Goal: Task Accomplishment & Management: Complete application form

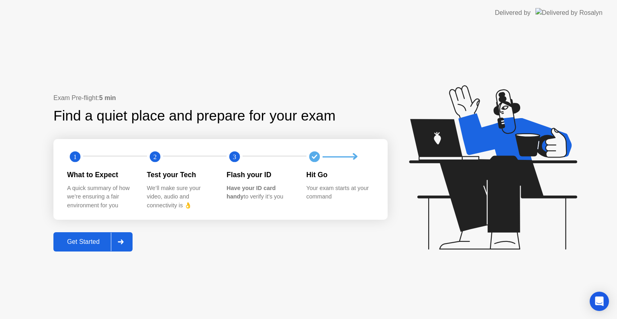
click at [93, 241] on div "Get Started" at bounding box center [83, 241] width 55 height 7
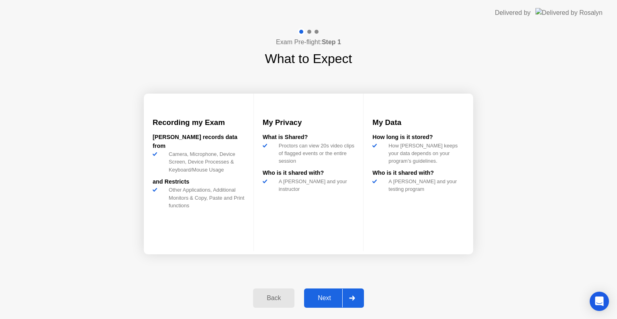
click at [323, 302] on div "Next" at bounding box center [324, 297] width 36 height 7
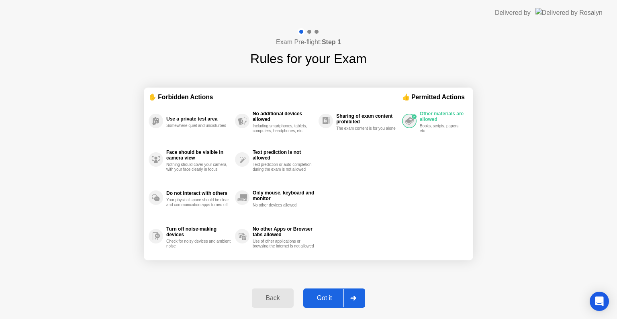
click at [323, 302] on div "Got it" at bounding box center [325, 297] width 38 height 7
select select "Available cameras"
select select "Available speakers"
select select "Available microphones"
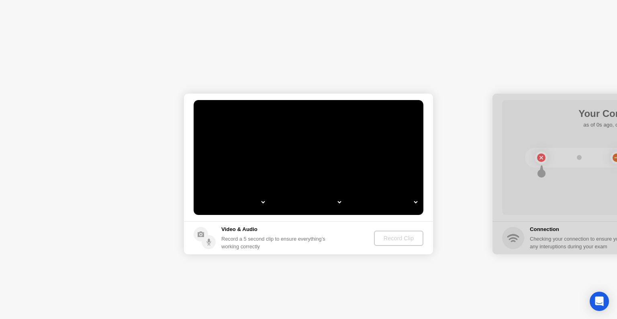
select select "**********"
select select "*******"
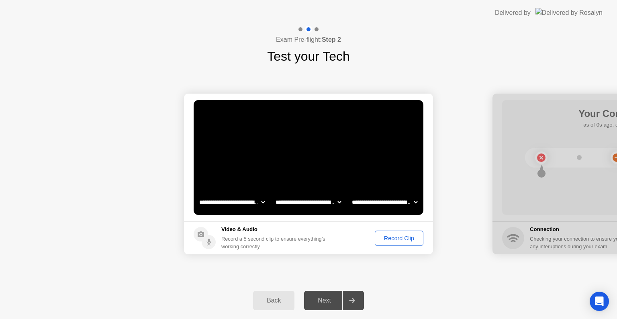
click at [399, 236] on div "Record Clip" at bounding box center [398, 238] width 43 height 6
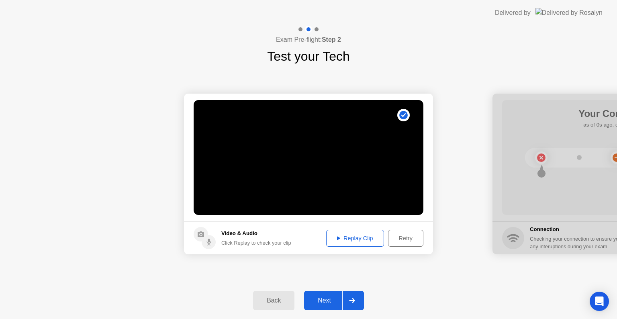
click at [312, 308] on button "Next" at bounding box center [334, 300] width 60 height 19
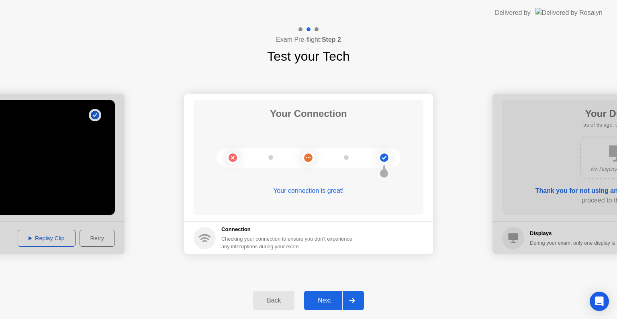
click at [321, 298] on div "Next" at bounding box center [324, 300] width 36 height 7
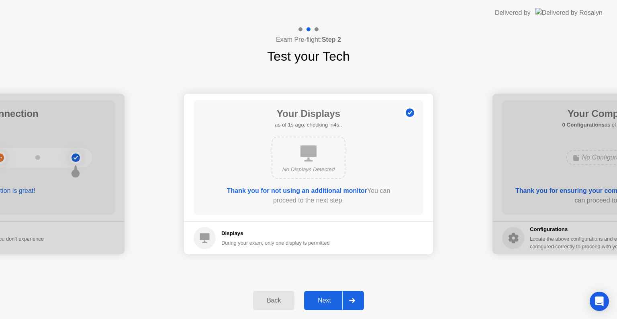
click at [321, 298] on div "Next" at bounding box center [324, 300] width 36 height 7
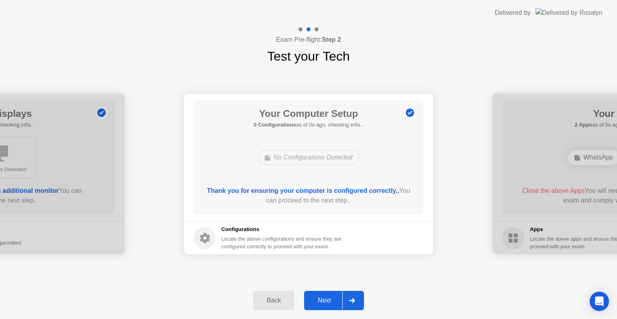
click at [321, 298] on div "Next" at bounding box center [324, 300] width 36 height 7
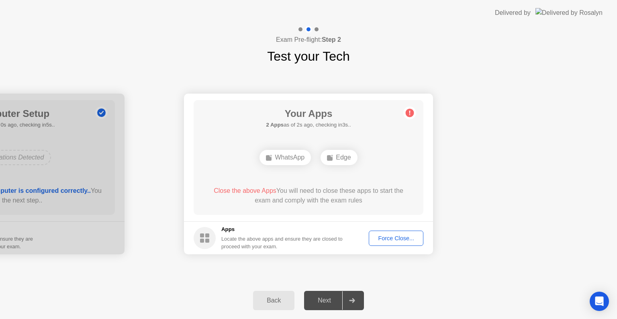
click at [392, 239] on div "Force Close..." at bounding box center [395, 238] width 49 height 6
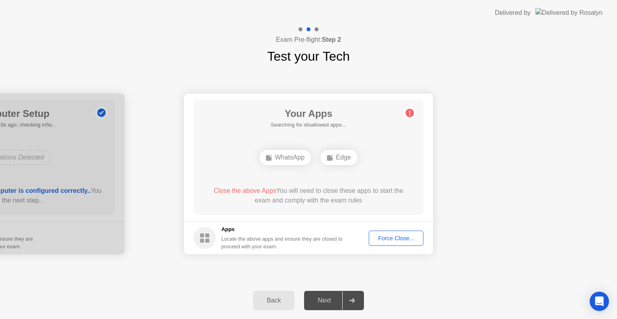
click at [401, 232] on button "Force Close..." at bounding box center [396, 237] width 55 height 15
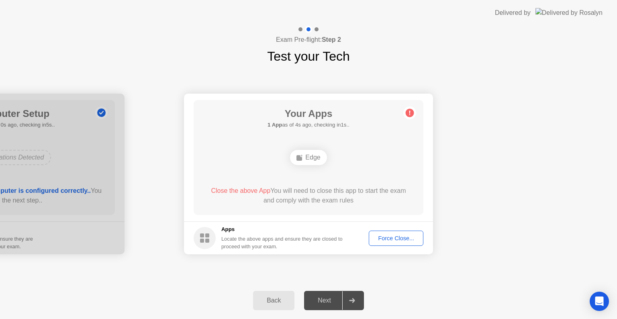
click at [320, 297] on div "Next" at bounding box center [324, 300] width 36 height 7
click at [398, 236] on div "Force Close..." at bounding box center [395, 238] width 49 height 6
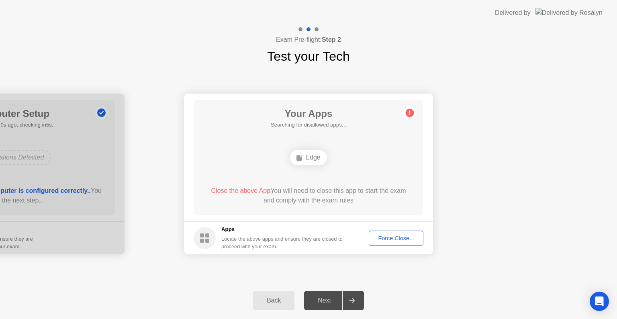
click at [387, 237] on div "Force Close..." at bounding box center [395, 238] width 49 height 6
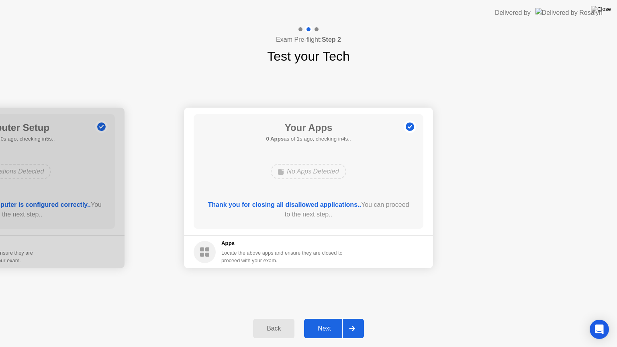
click at [326, 318] on div "Next" at bounding box center [324, 328] width 36 height 7
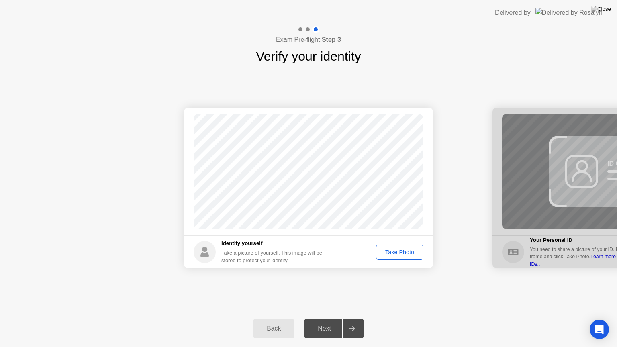
click at [407, 250] on div "Take Photo" at bounding box center [400, 252] width 42 height 6
click at [349, 318] on div at bounding box center [351, 328] width 19 height 18
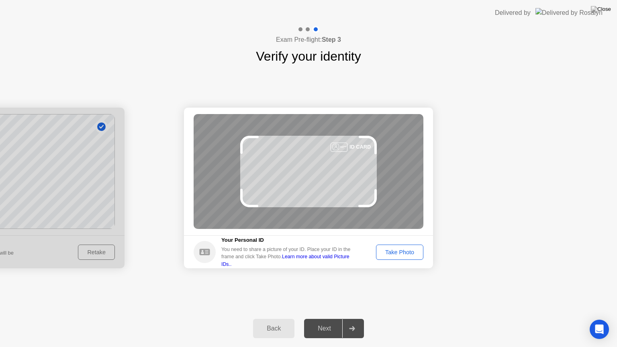
click at [403, 252] on div "Take Photo" at bounding box center [400, 252] width 42 height 6
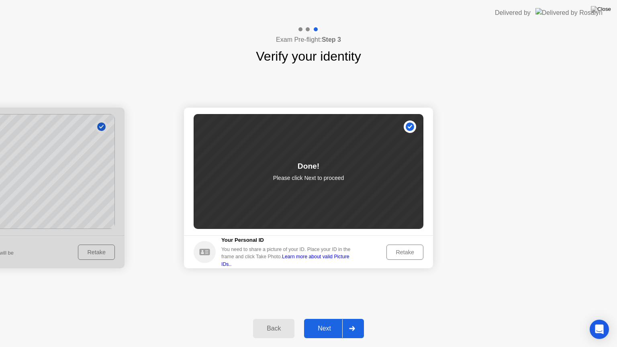
click at [403, 252] on div "Retake" at bounding box center [404, 252] width 31 height 6
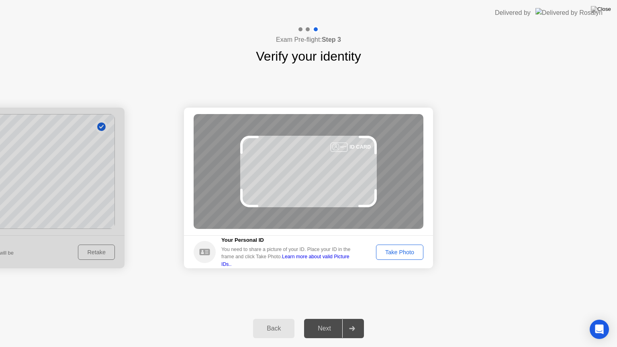
click at [403, 252] on div "Take Photo" at bounding box center [400, 252] width 42 height 6
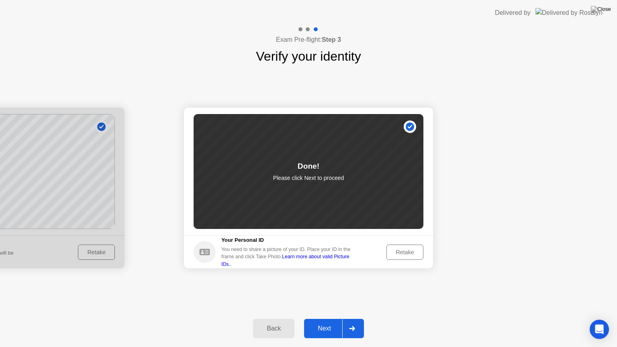
click at [324, 318] on div "Next" at bounding box center [324, 328] width 36 height 7
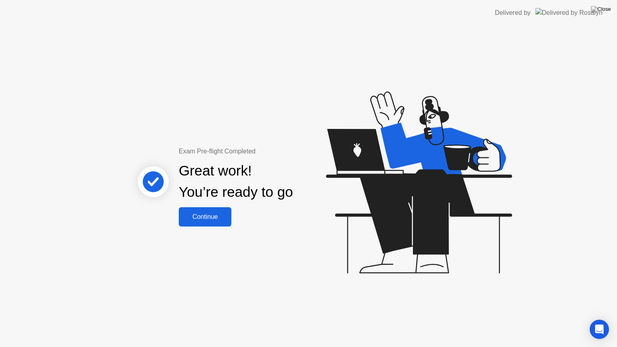
click at [205, 220] on div "Continue" at bounding box center [205, 216] width 48 height 7
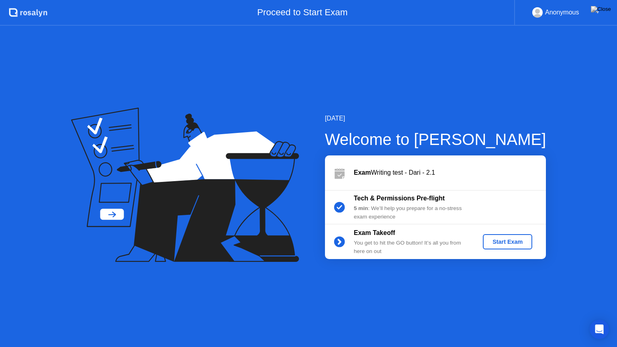
click at [487, 234] on button "Start Exam" at bounding box center [507, 241] width 49 height 15
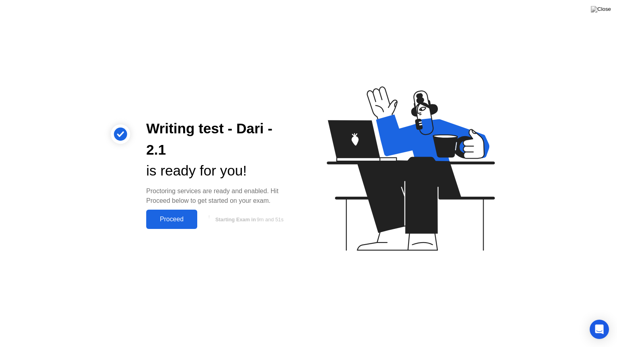
click at [152, 223] on div "Proceed" at bounding box center [172, 219] width 46 height 7
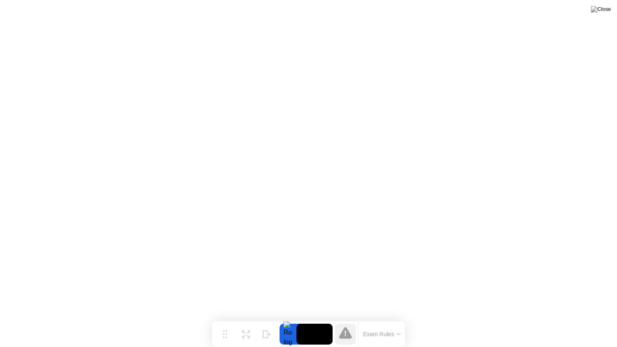
click at [318, 318] on video at bounding box center [314, 334] width 36 height 21
click at [314, 318] on video at bounding box center [314, 334] width 36 height 21
click at [606, 8] on img at bounding box center [601, 9] width 20 height 6
